Goal: Information Seeking & Learning: Learn about a topic

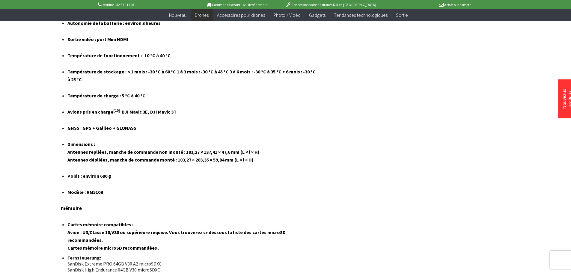
scroll to position [3086, 0]
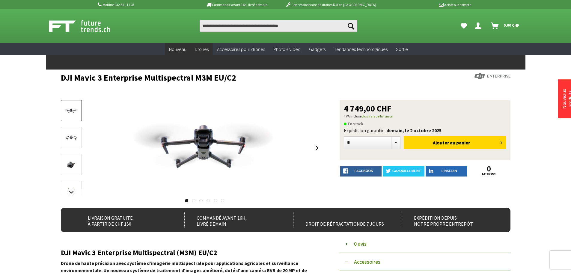
click at [177, 49] on font "Nouveau" at bounding box center [177, 49] width 17 height 6
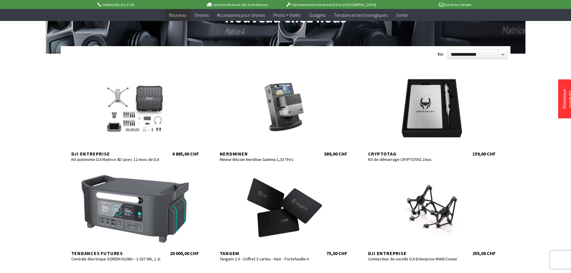
scroll to position [90, 0]
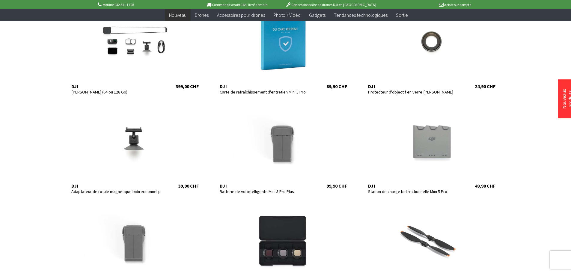
scroll to position [629, 0]
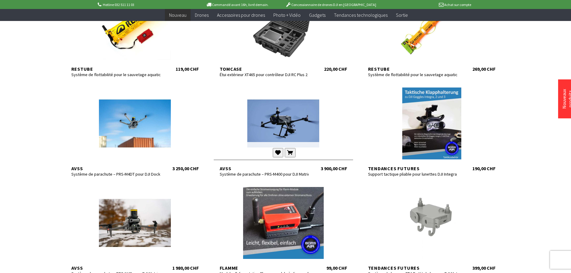
scroll to position [1049, 0]
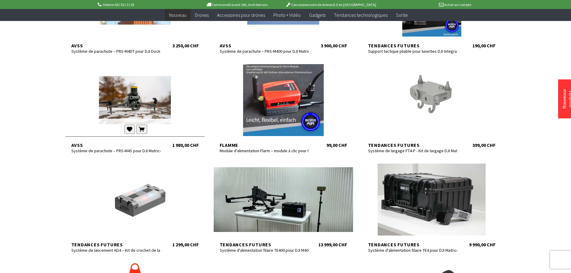
scroll to position [1169, 0]
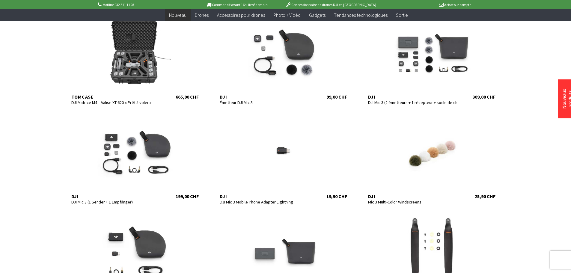
scroll to position [1618, 0]
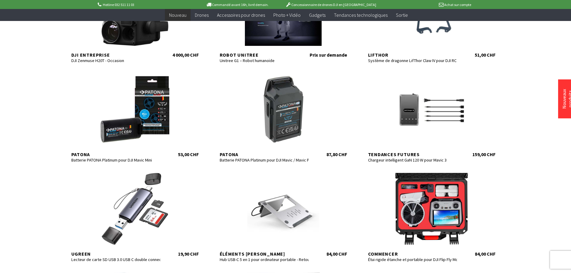
scroll to position [2038, 0]
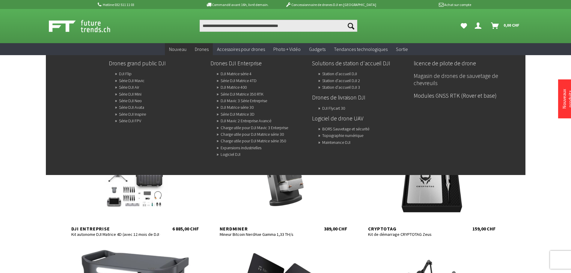
click at [433, 77] on font "Magasin de drones de sauvetage de chevreuils" at bounding box center [456, 79] width 85 height 14
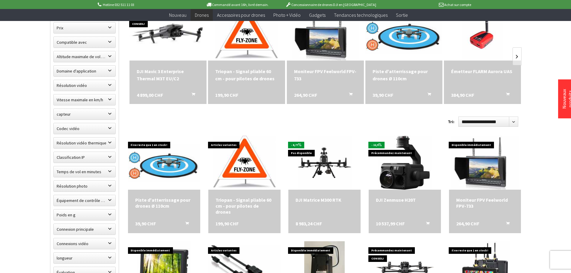
scroll to position [180, 0]
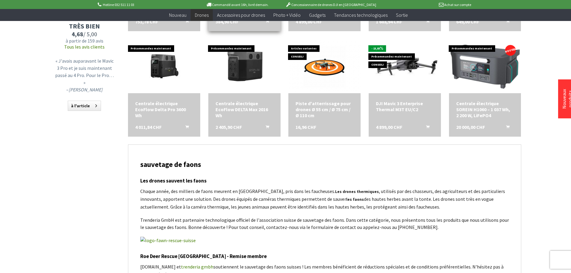
scroll to position [689, 0]
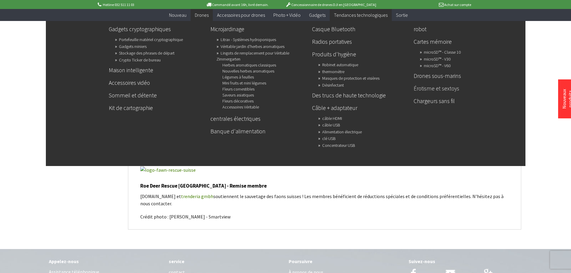
click at [440, 87] on font "Érotisme et sextoys" at bounding box center [437, 88] width 46 height 7
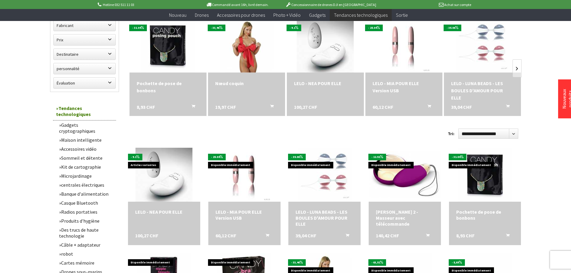
scroll to position [210, 0]
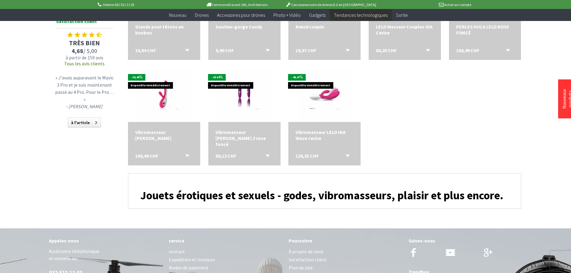
scroll to position [449, 0]
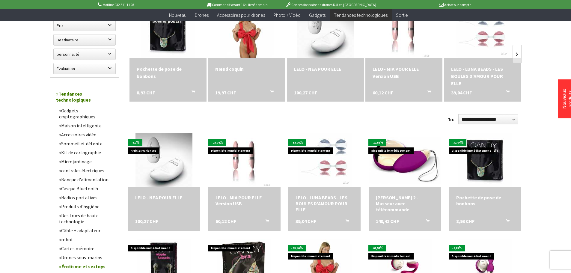
scroll to position [210, 0]
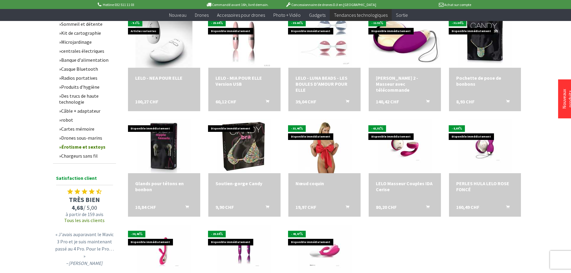
scroll to position [330, 0]
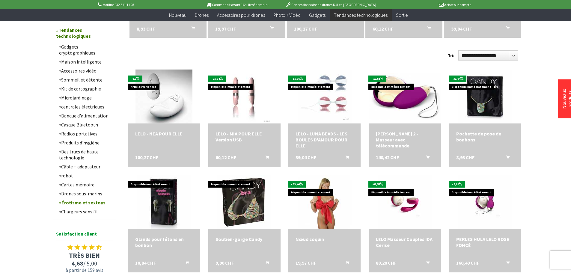
scroll to position [270, 0]
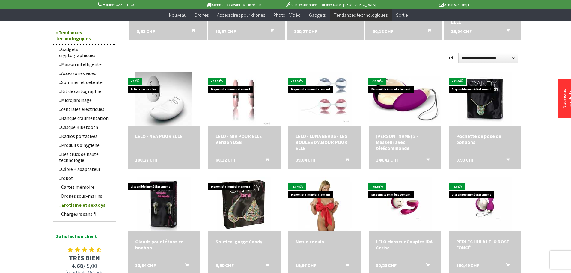
click at [75, 144] on font "Produits d'hygiène" at bounding box center [80, 145] width 38 height 6
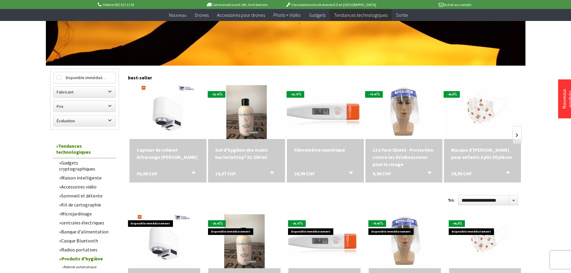
scroll to position [30, 0]
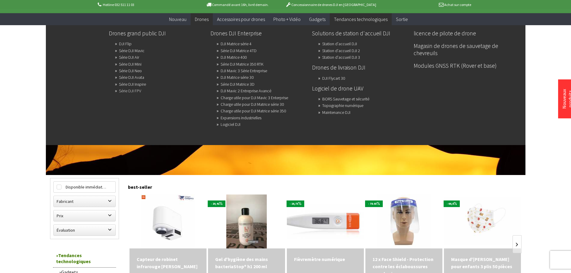
click at [135, 89] on font "Série DJI FPV" at bounding box center [130, 90] width 22 height 5
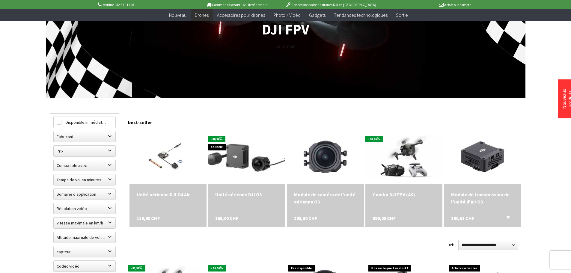
scroll to position [90, 0]
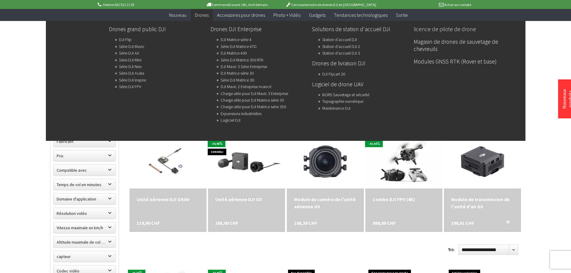
click at [437, 27] on font "licence de pilote de drone" at bounding box center [445, 28] width 62 height 7
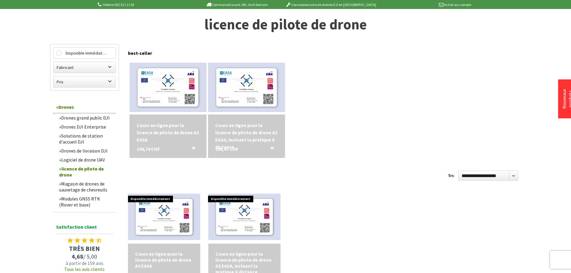
scroll to position [60, 0]
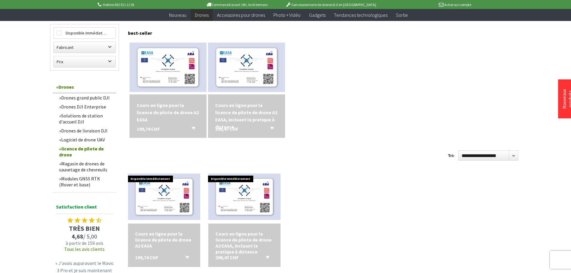
click at [87, 96] on font "Drones grand public DJI" at bounding box center [85, 98] width 49 height 6
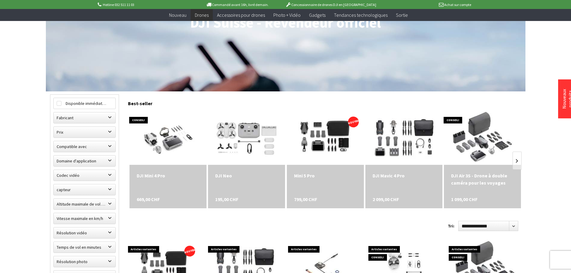
scroll to position [120, 0]
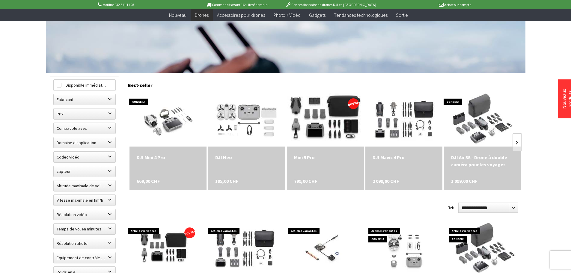
click at [323, 112] on img at bounding box center [325, 120] width 108 height 72
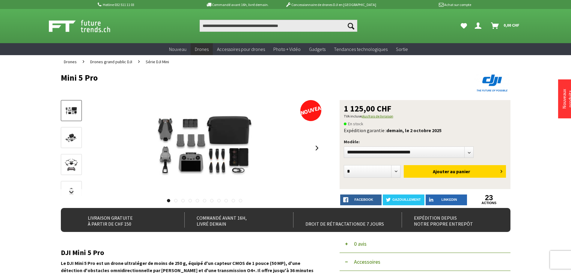
click at [374, 116] on font "plus frais de livraison" at bounding box center [377, 116] width 32 height 4
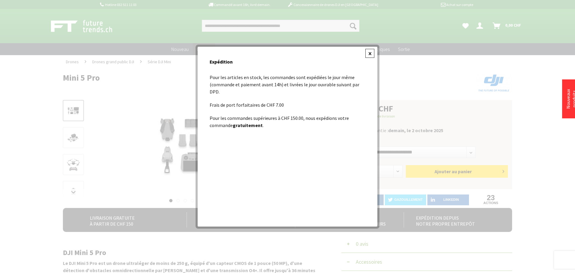
click at [369, 52] on div at bounding box center [370, 53] width 9 height 9
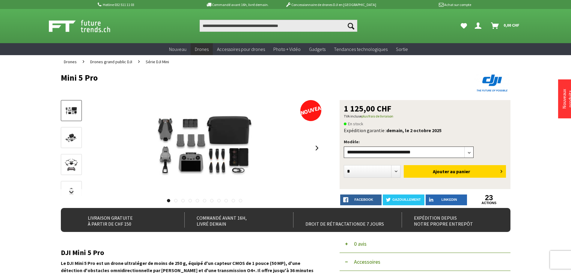
click at [468, 152] on select"] "**********" at bounding box center [409, 152] width 130 height 11
click at [344, 147] on select"] "**********" at bounding box center [409, 152] width 130 height 11
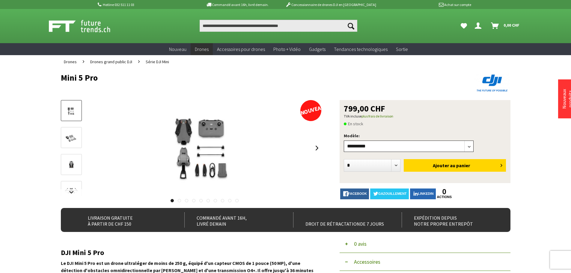
click at [468, 145] on select"] "**********" at bounding box center [409, 146] width 130 height 11
click at [344, 141] on select"] "**********" at bounding box center [409, 146] width 130 height 11
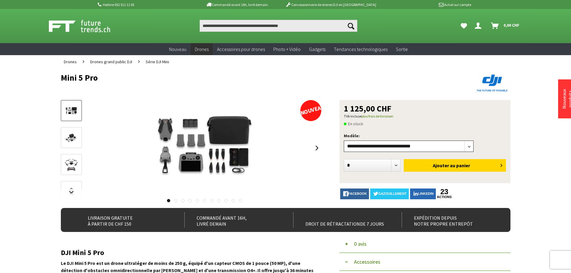
click at [470, 145] on select"] "**********" at bounding box center [409, 146] width 130 height 11
click at [344, 141] on select"] "**********" at bounding box center [409, 146] width 130 height 11
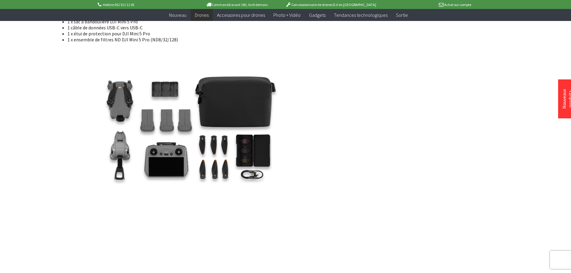
scroll to position [1438, 0]
